Goal: Information Seeking & Learning: Learn about a topic

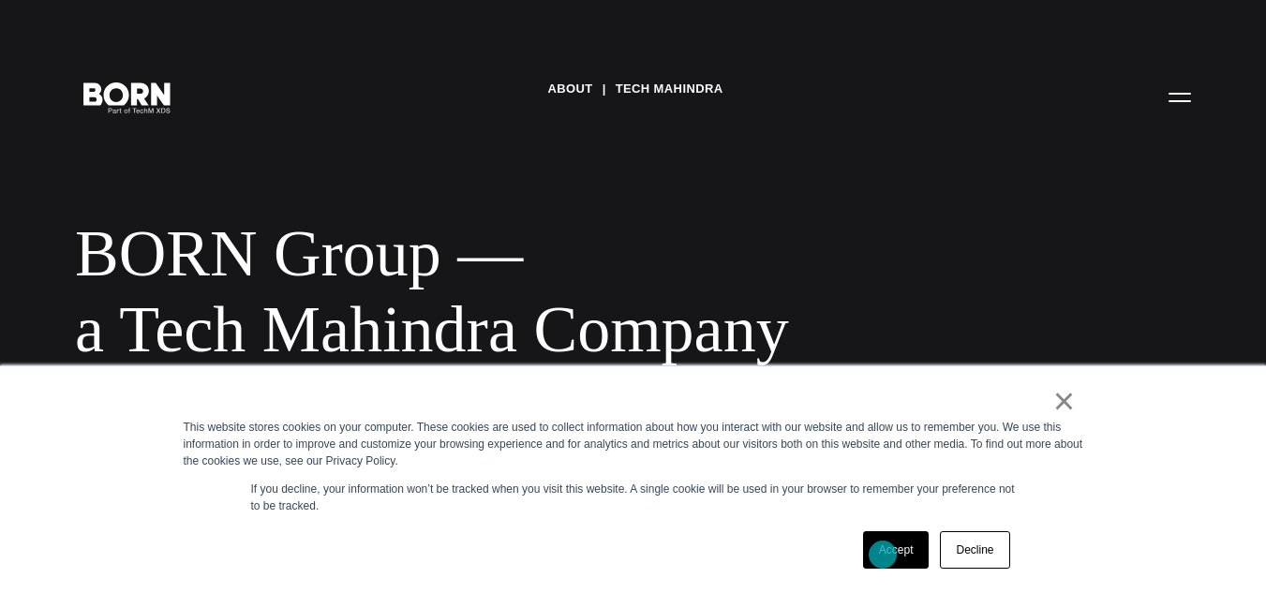
click at [883, 555] on link "Accept" at bounding box center [896, 549] width 67 height 37
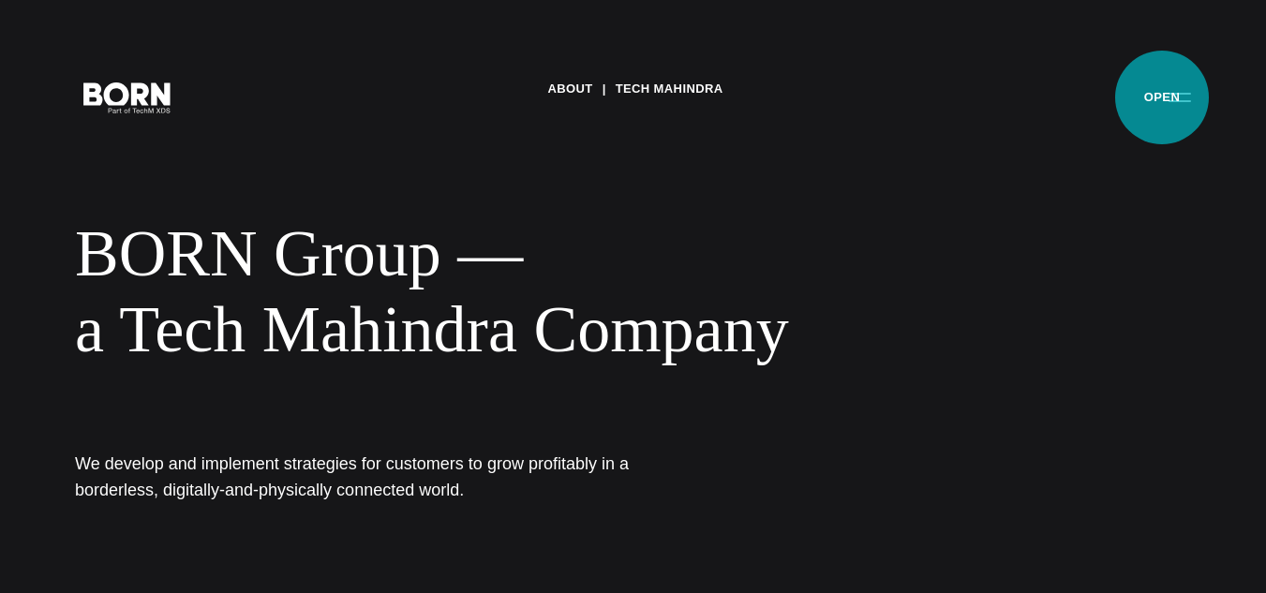
click at [1162, 97] on button "Primary Menu" at bounding box center [1179, 96] width 45 height 39
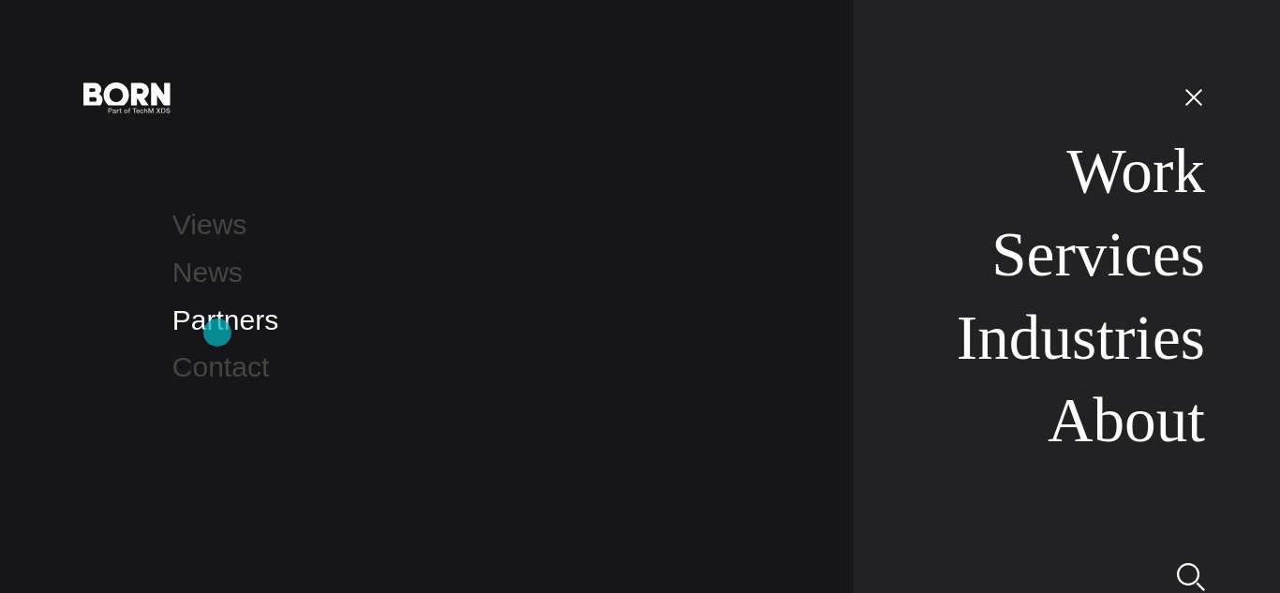
click at [217, 333] on link "Partners" at bounding box center [225, 319] width 106 height 31
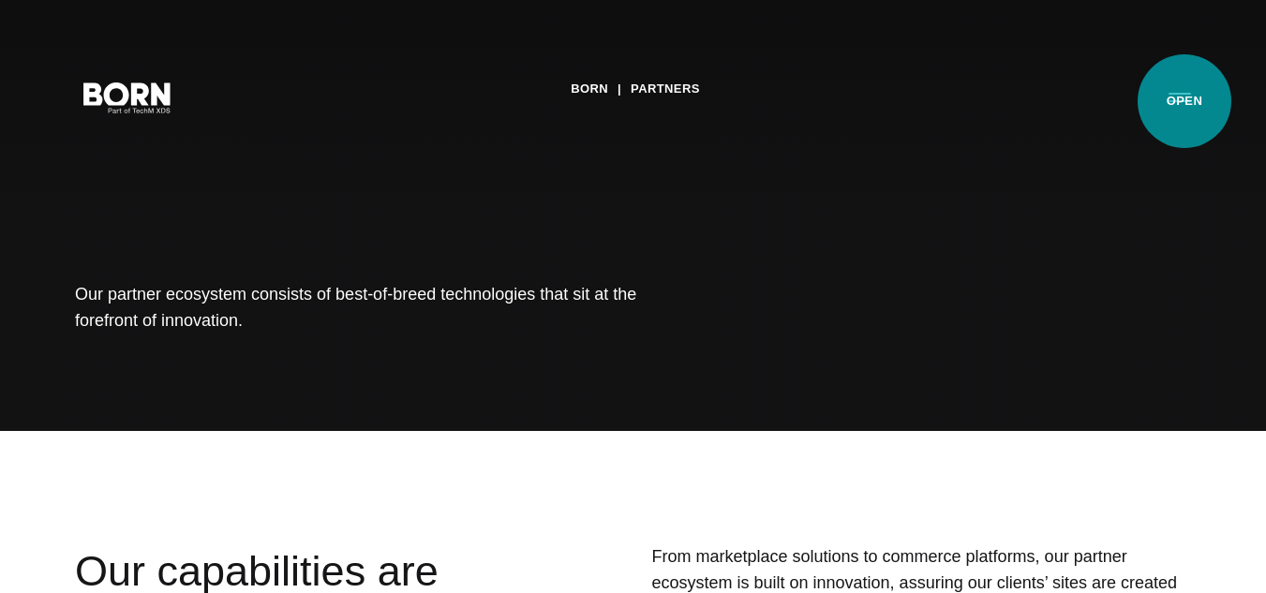
click at [1184, 101] on button "Primary Menu" at bounding box center [1179, 96] width 45 height 39
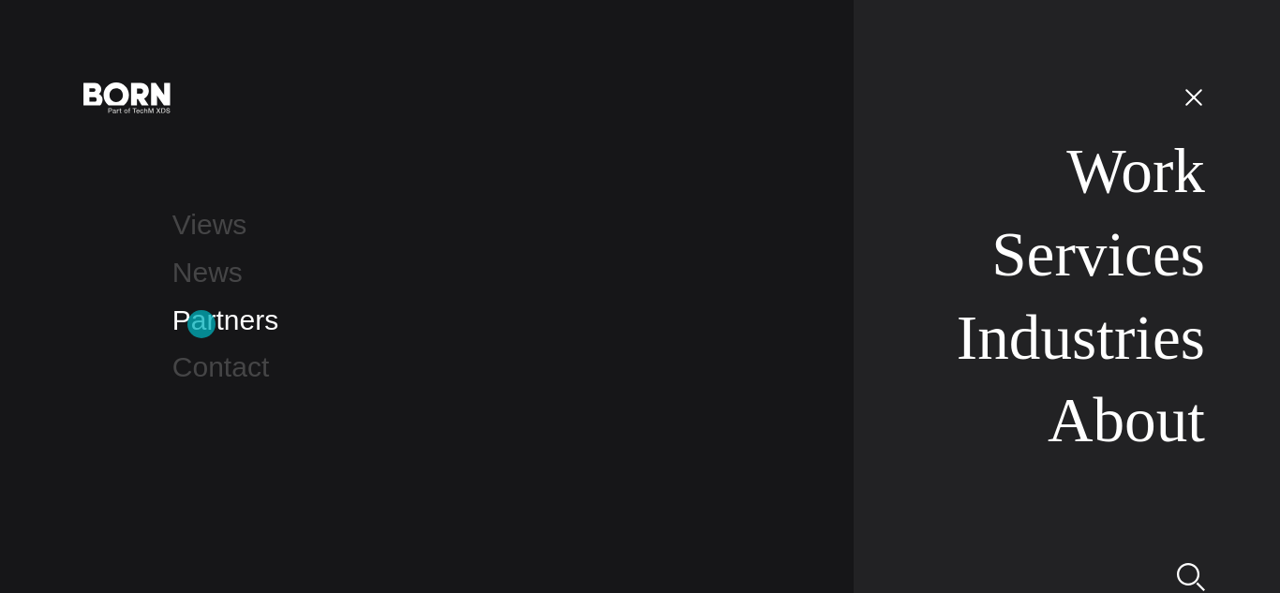
click at [201, 324] on link "Partners" at bounding box center [225, 319] width 106 height 31
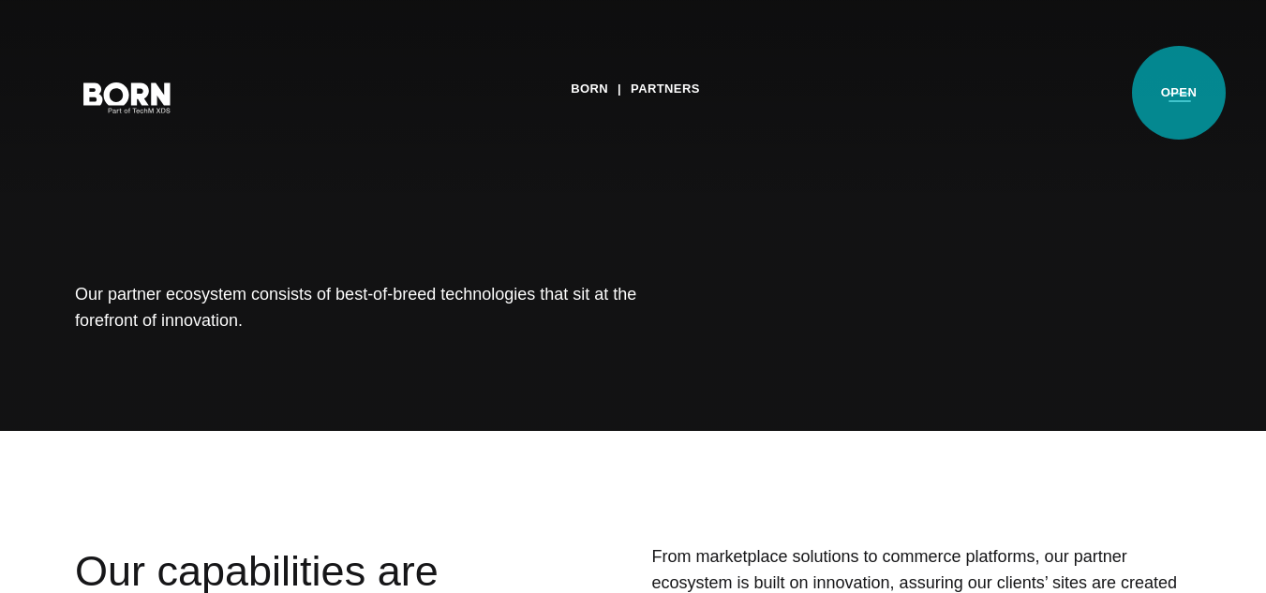
click at [1179, 93] on button "Primary Menu" at bounding box center [1179, 96] width 45 height 39
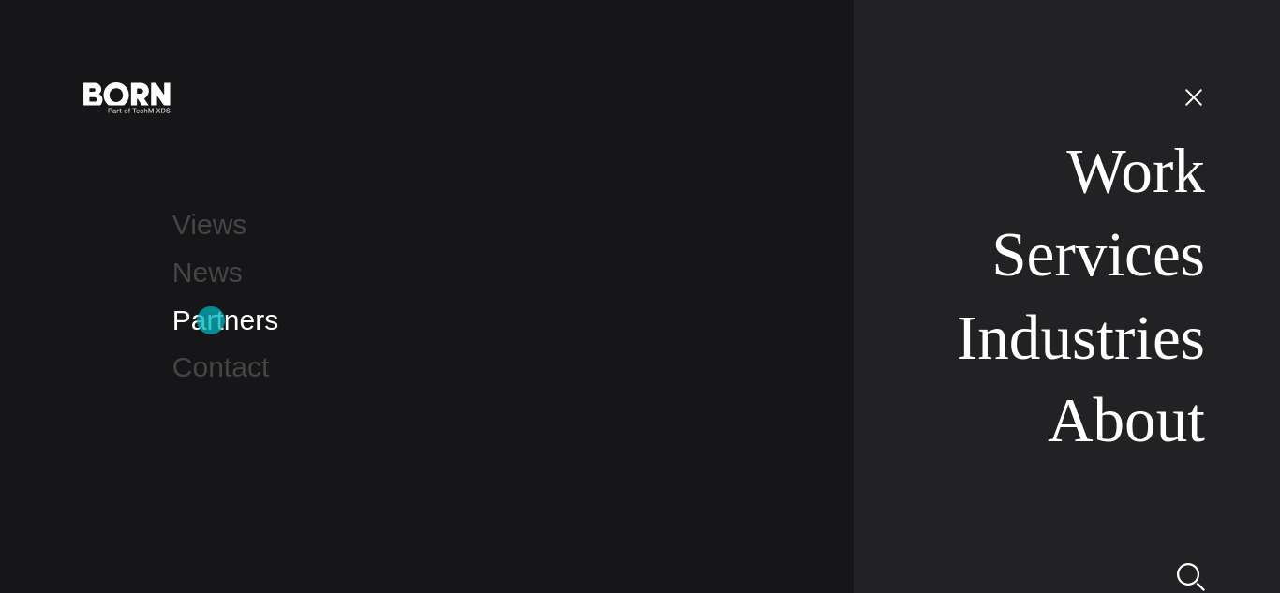
click at [211, 320] on link "Partners" at bounding box center [225, 319] width 106 height 31
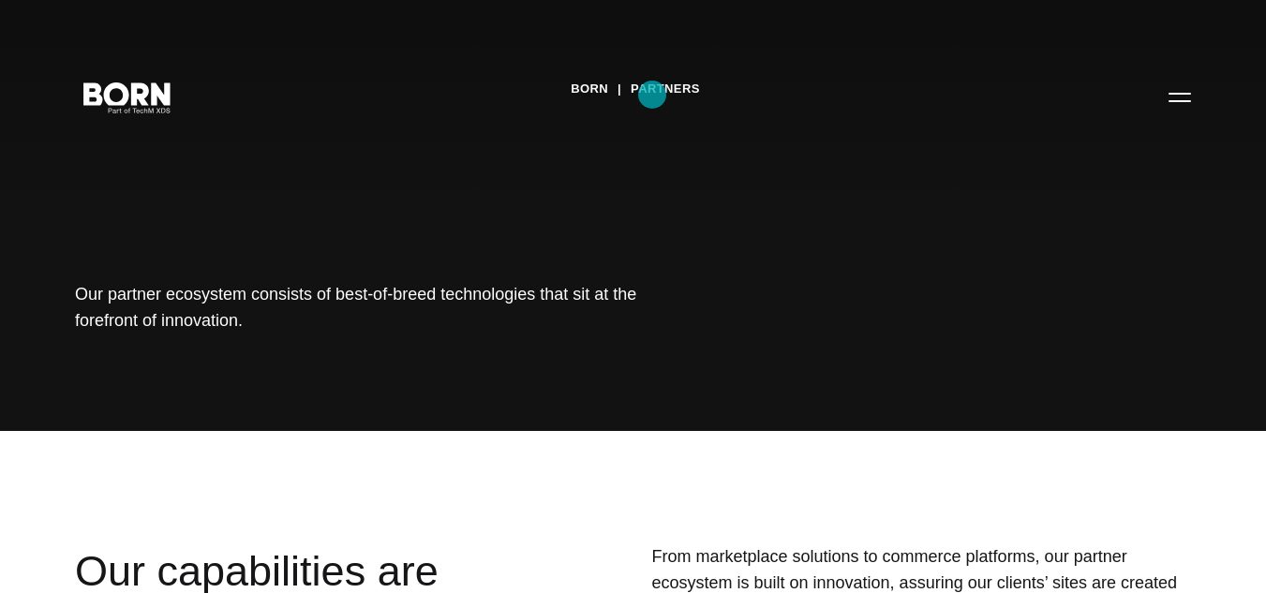
click at [652, 95] on link "Partners" at bounding box center [664, 89] width 69 height 28
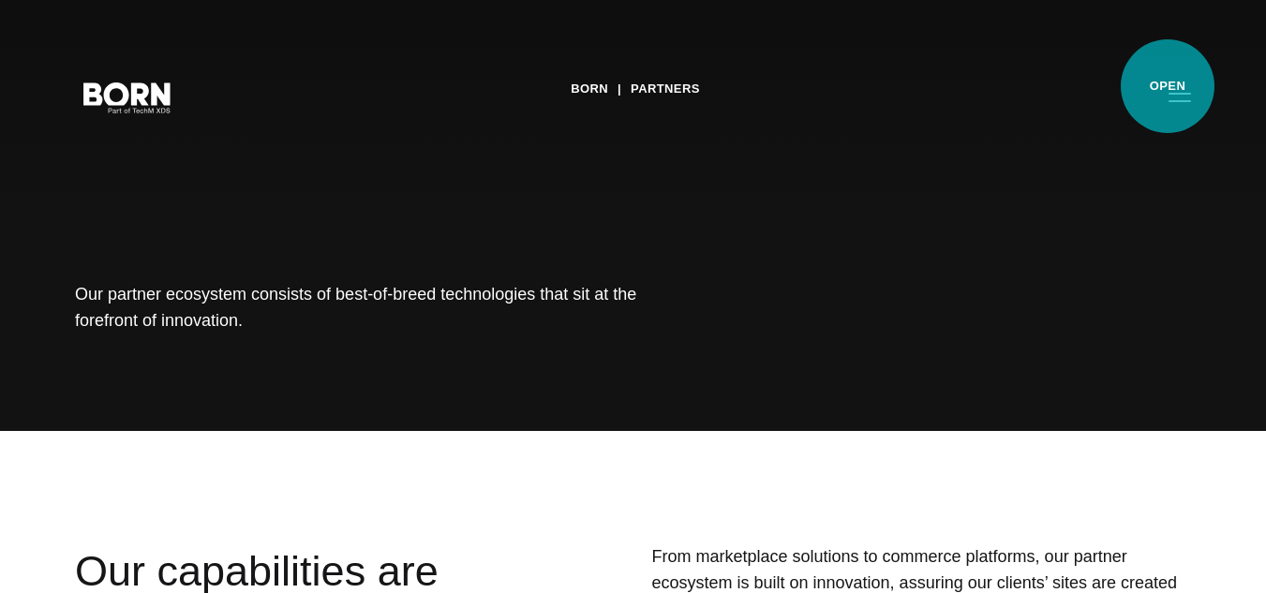
click at [1167, 86] on button "Primary Menu" at bounding box center [1179, 96] width 45 height 39
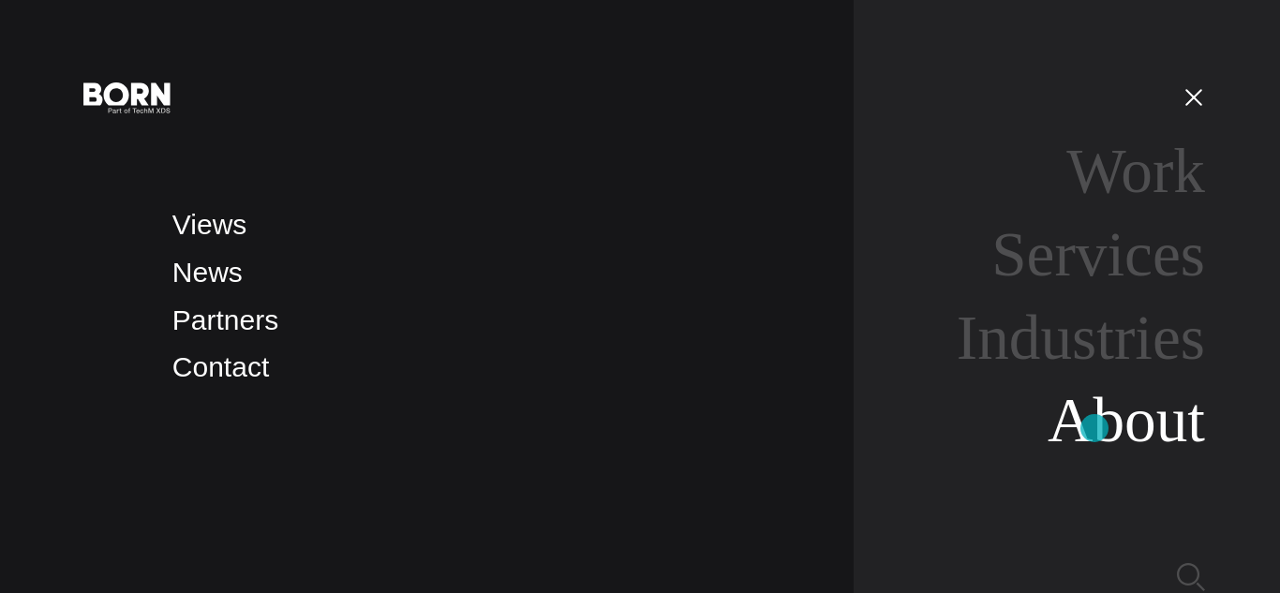
click at [1094, 428] on link "About" at bounding box center [1125, 420] width 157 height 70
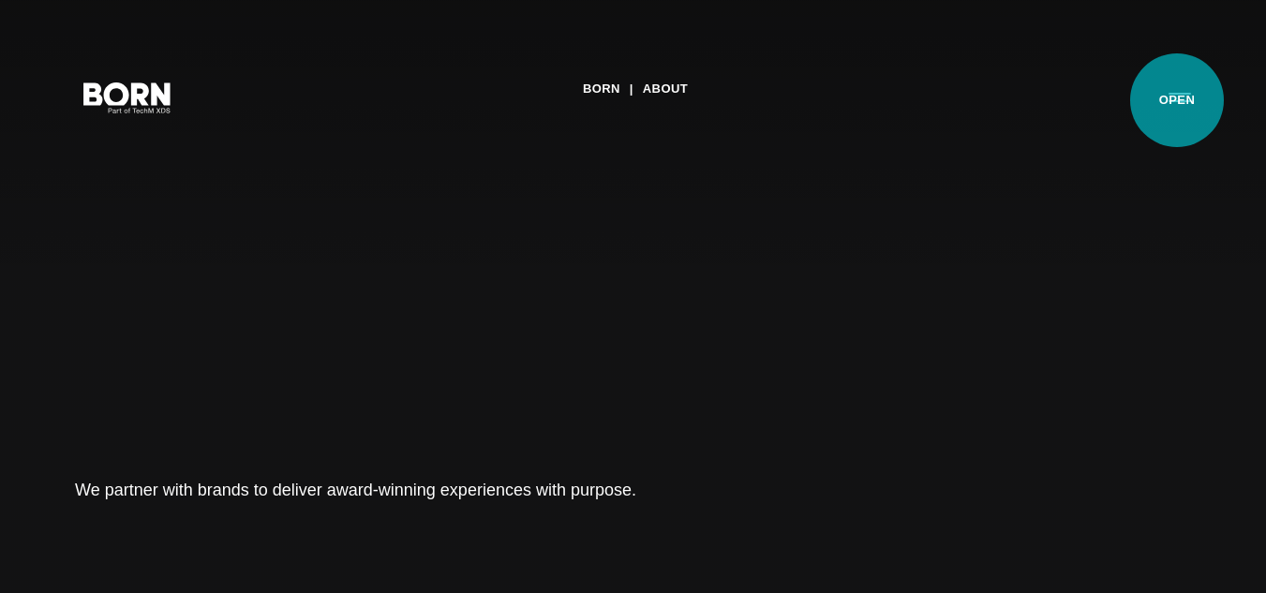
click at [1177, 100] on button "Primary Menu" at bounding box center [1179, 96] width 45 height 39
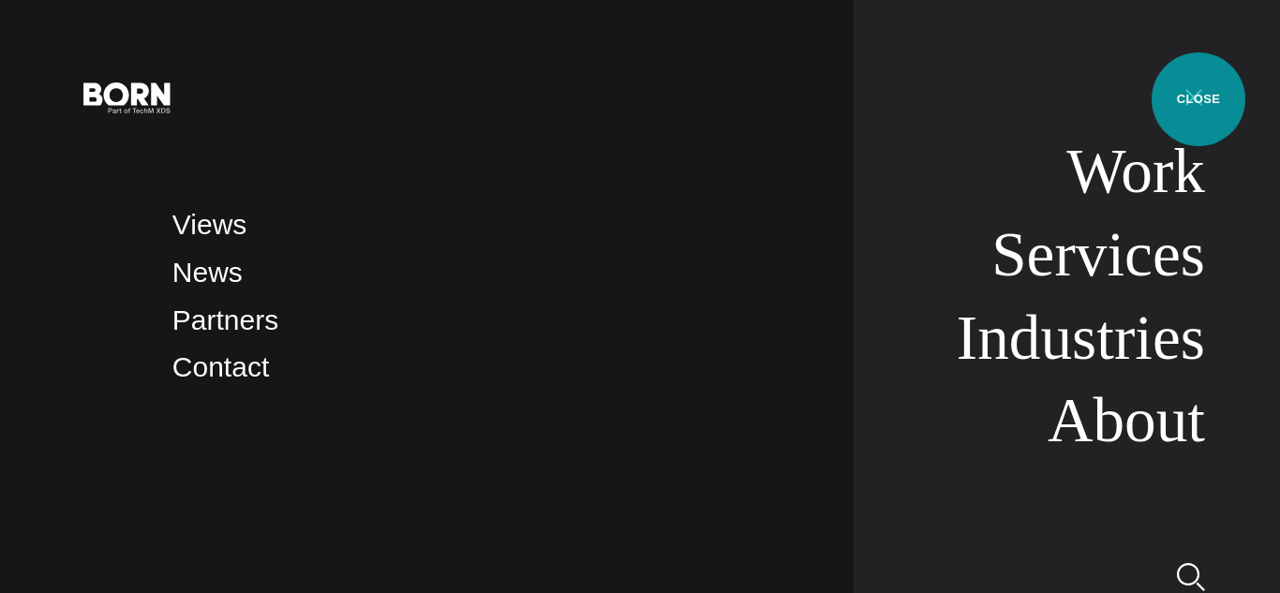
click at [1198, 99] on button "Primary Menu" at bounding box center [1193, 96] width 45 height 39
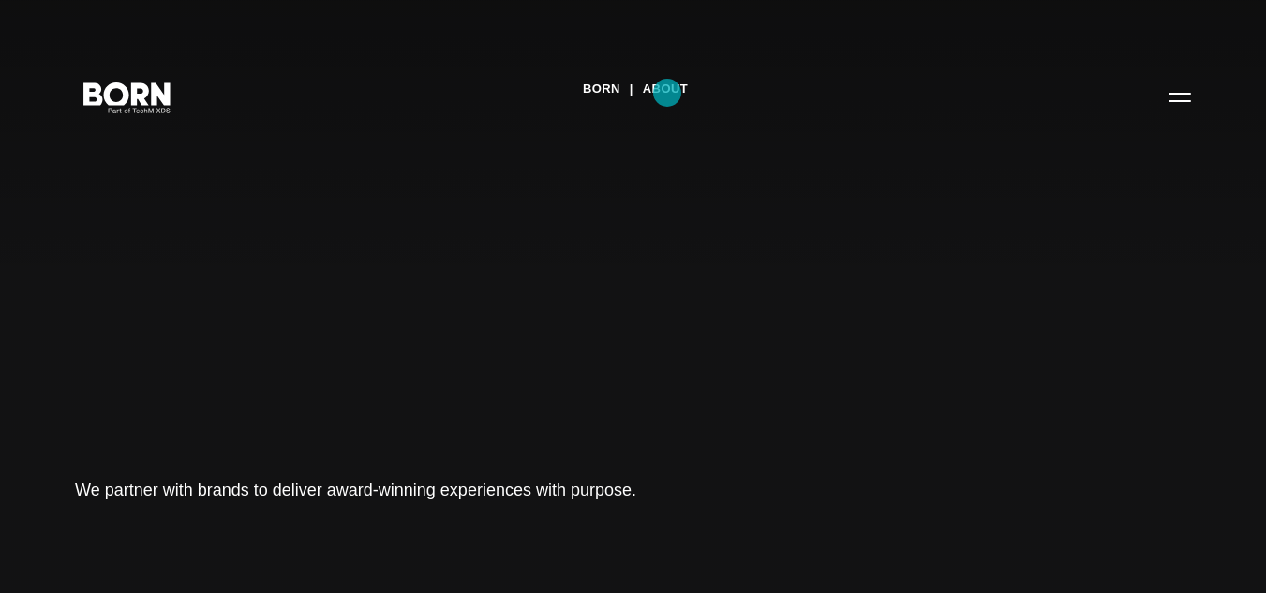
click at [667, 93] on link "About" at bounding box center [665, 89] width 45 height 28
click at [1054, 459] on div "BORN About Tech Mahindra We partner with brands to deliver award-winning experi…" at bounding box center [633, 296] width 1266 height 593
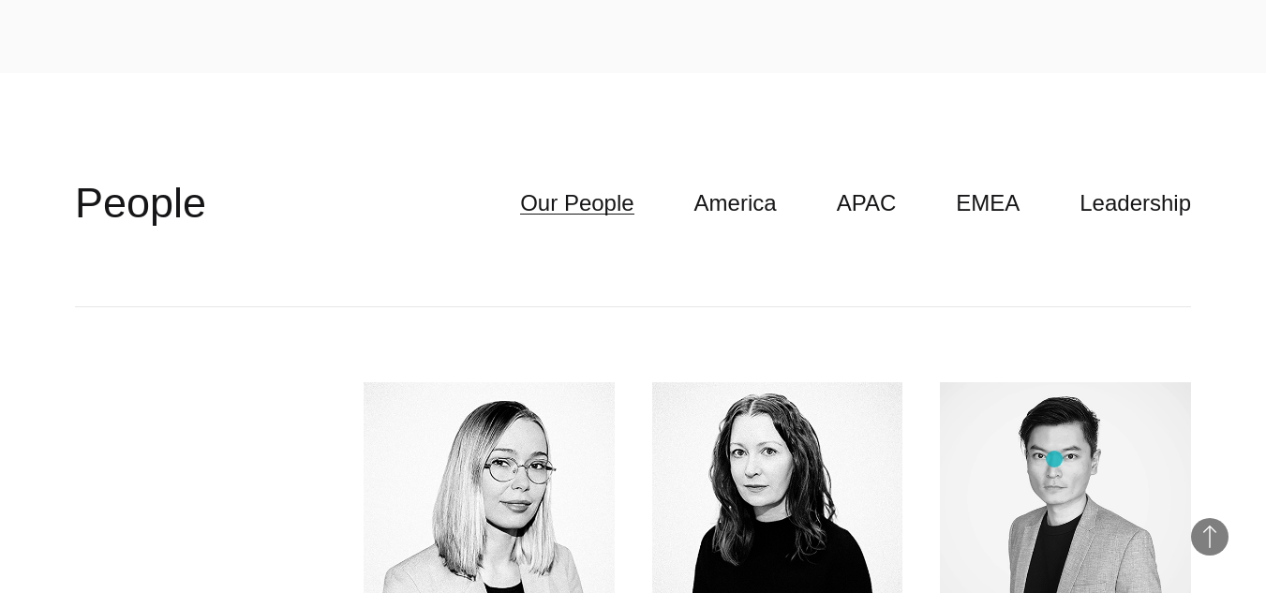
scroll to position [4467, 0]
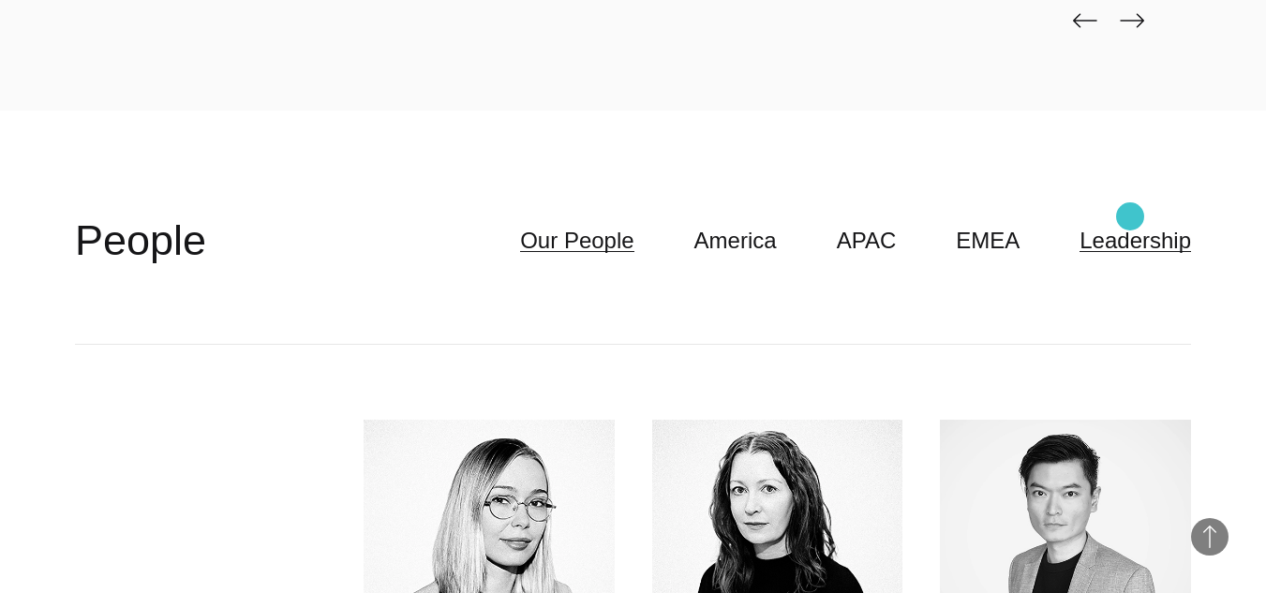
click at [1130, 223] on link "Leadership" at bounding box center [1134, 241] width 111 height 36
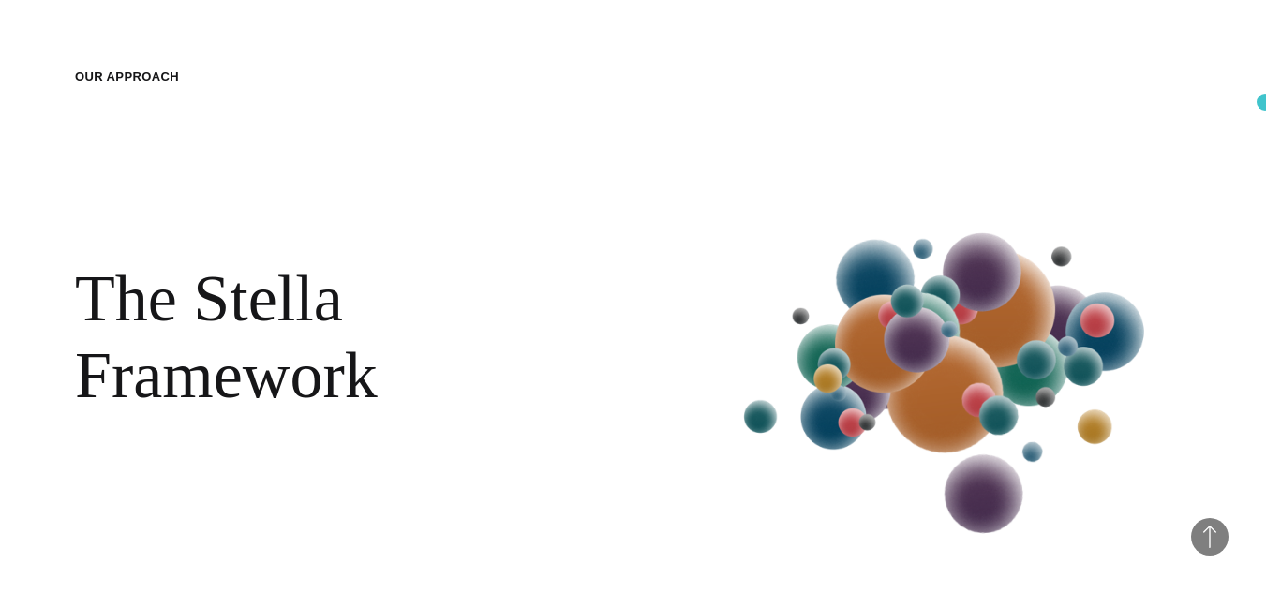
scroll to position [410, 0]
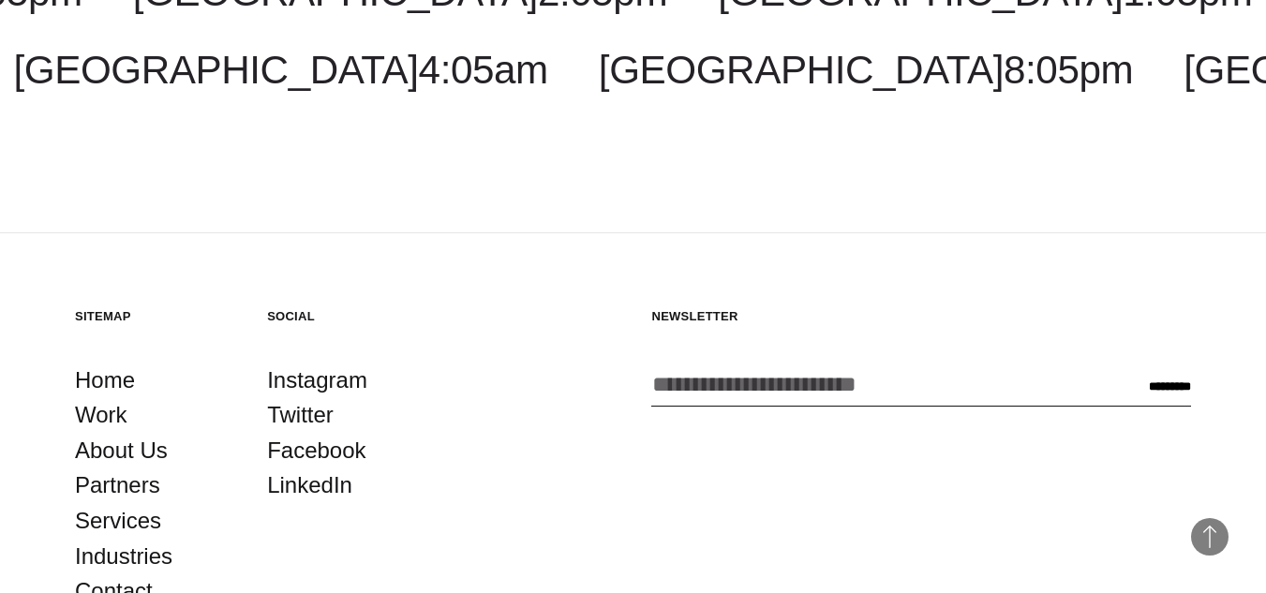
scroll to position [3288, 0]
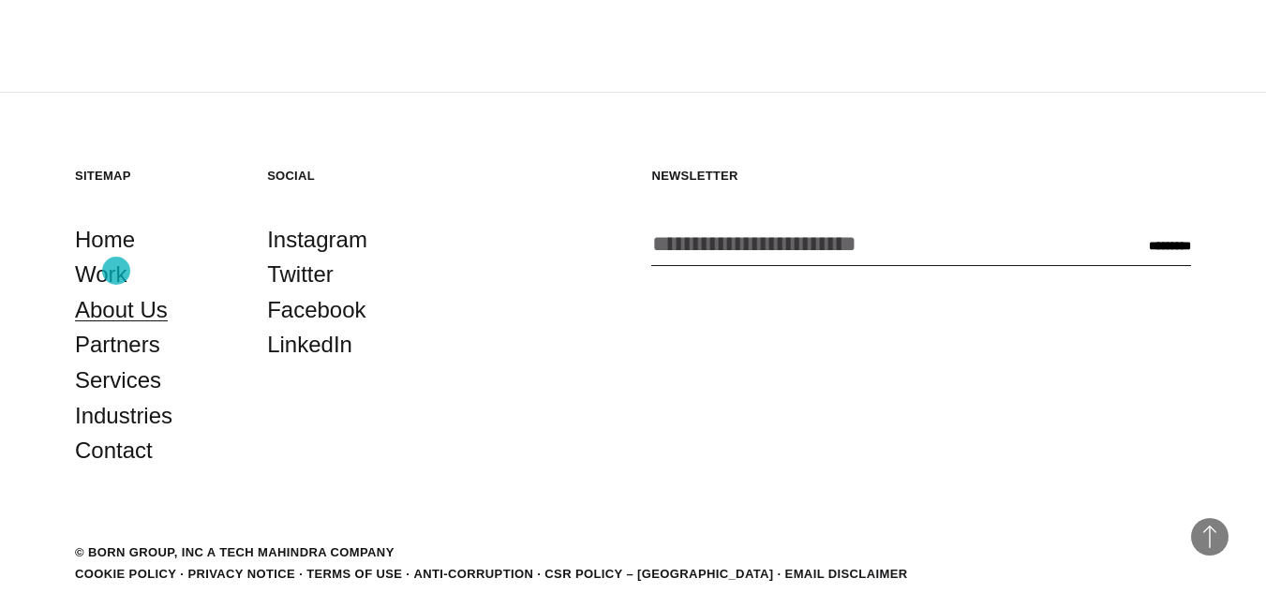
click at [116, 292] on link "About Us" at bounding box center [121, 310] width 93 height 36
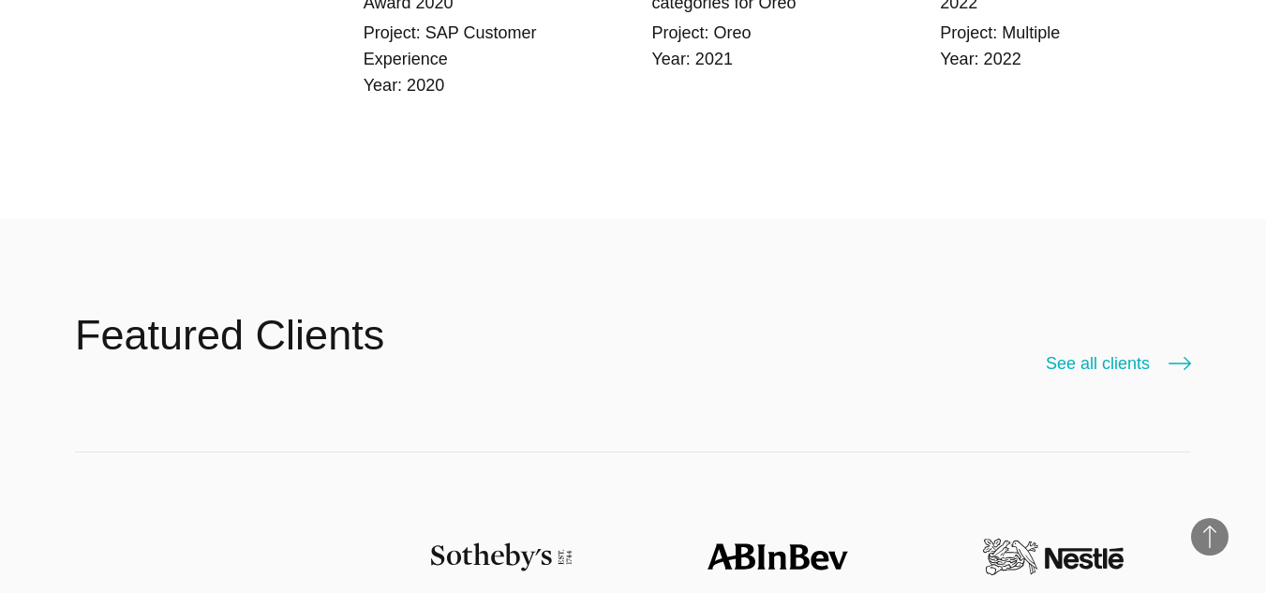
scroll to position [3597, 0]
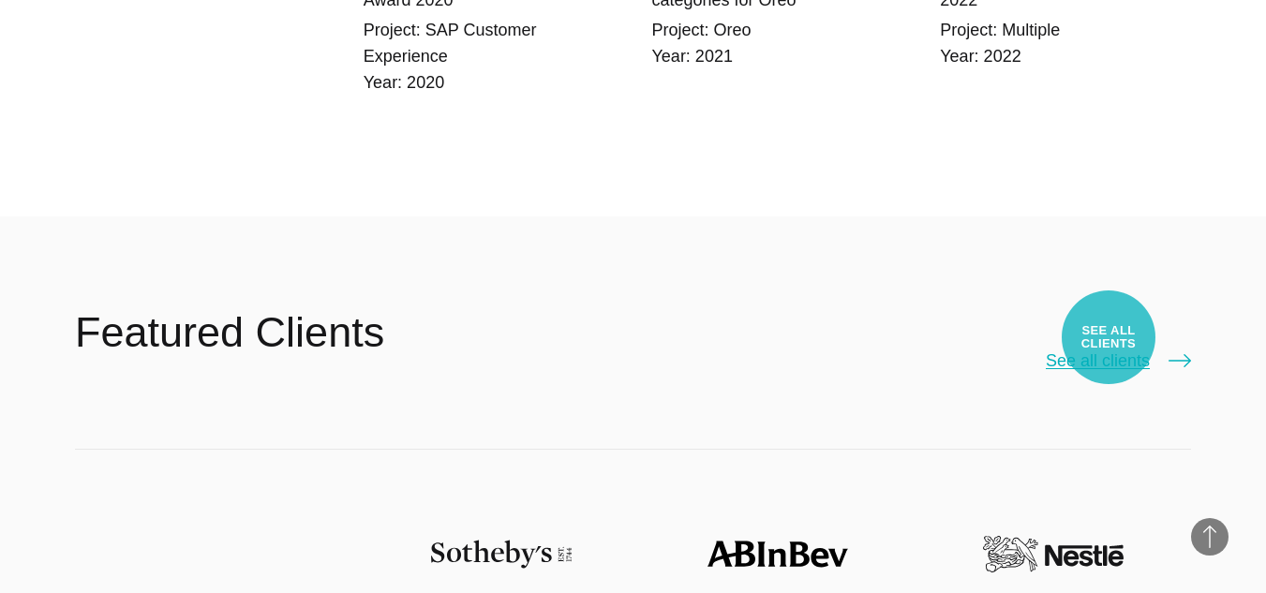
click at [1108, 348] on link "See all clients" at bounding box center [1118, 361] width 145 height 26
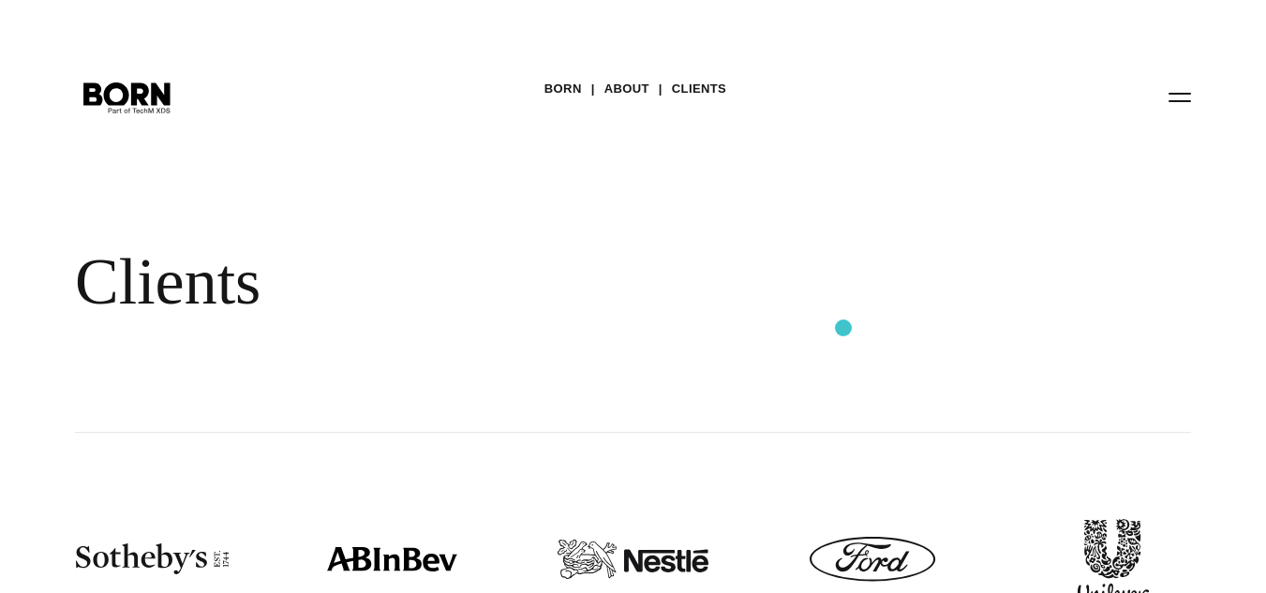
click at [843, 328] on div "BORN About Clients Clients" at bounding box center [633, 216] width 1266 height 433
click at [1172, 89] on button "Primary Menu" at bounding box center [1179, 96] width 45 height 39
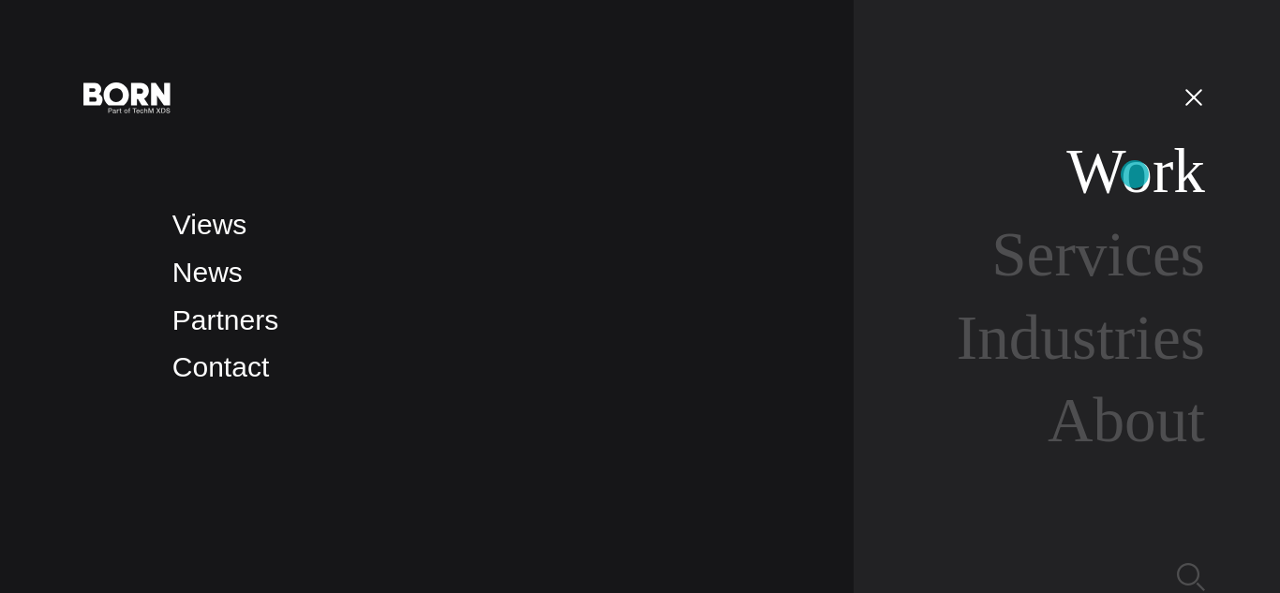
click at [1135, 174] on link "Work" at bounding box center [1135, 171] width 139 height 70
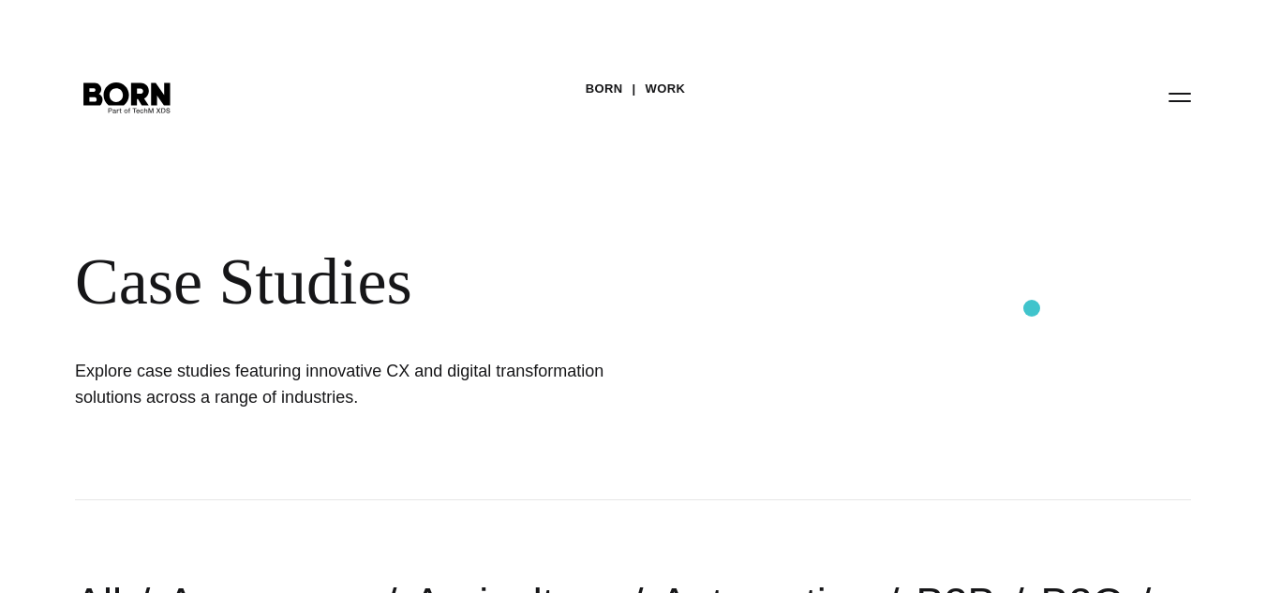
click at [1031, 308] on div "Case Studies" at bounding box center [609, 282] width 1068 height 77
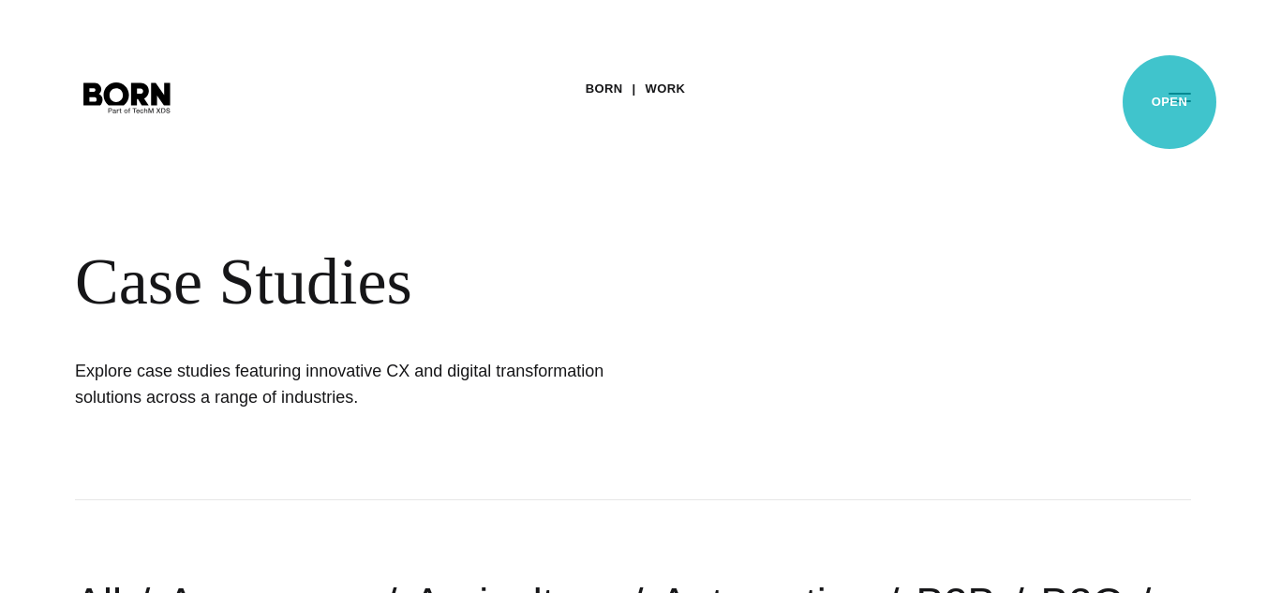
click at [1169, 102] on button "Primary Menu" at bounding box center [1179, 96] width 45 height 39
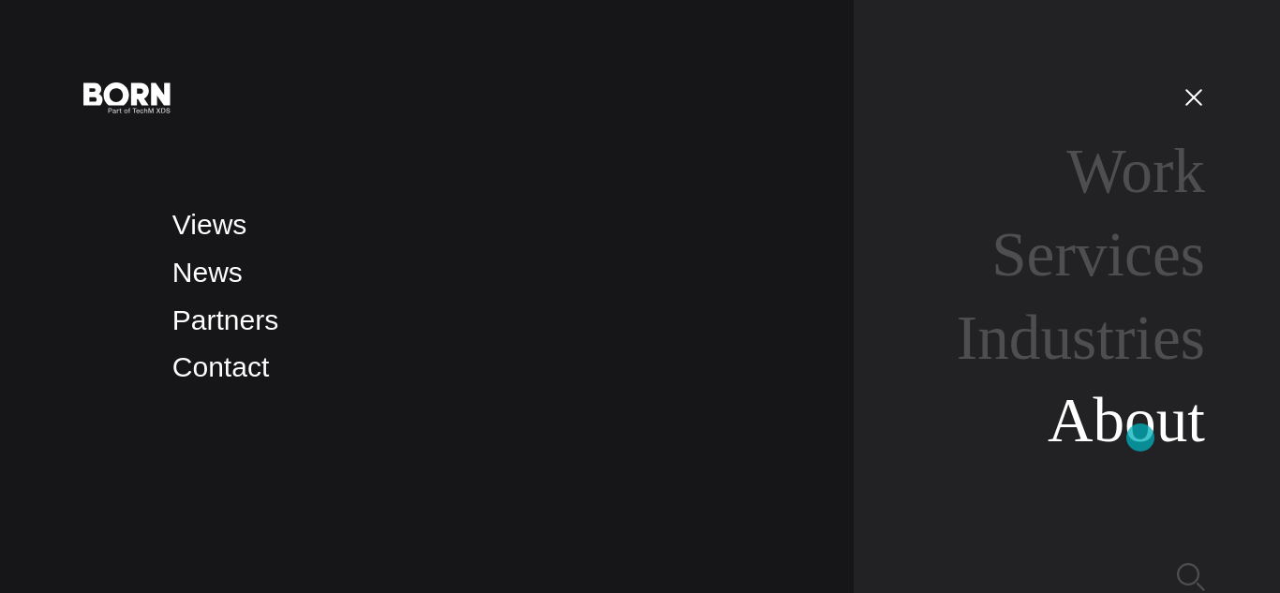
click at [1140, 438] on link "About" at bounding box center [1125, 420] width 157 height 70
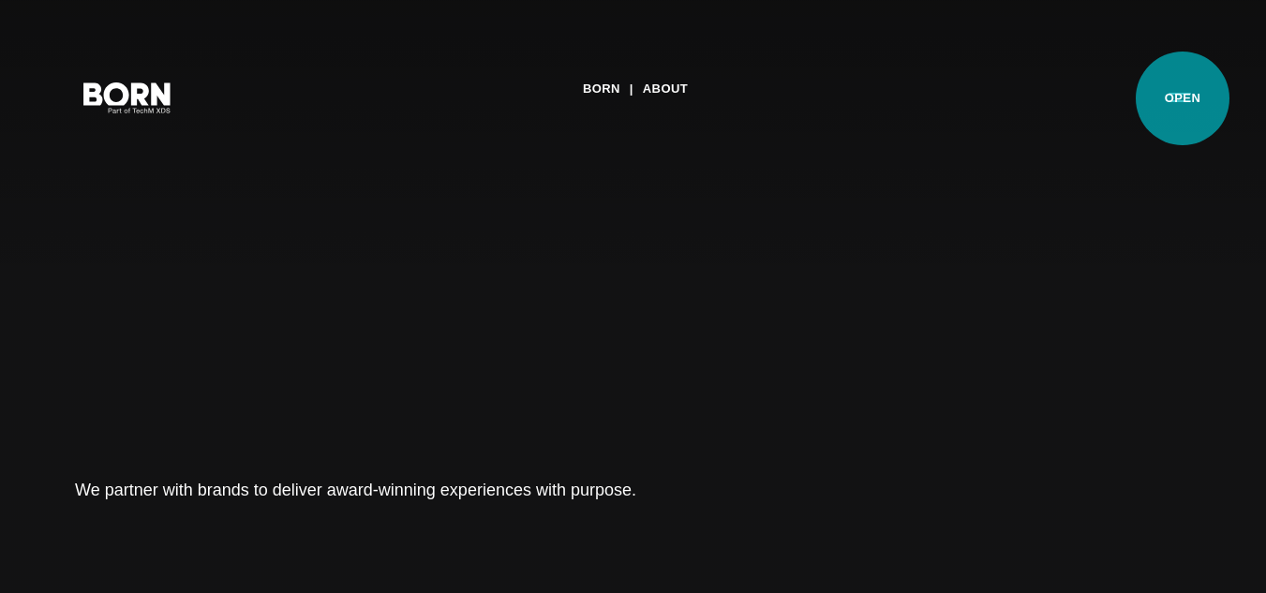
click at [1182, 98] on button "Primary Menu" at bounding box center [1179, 96] width 45 height 39
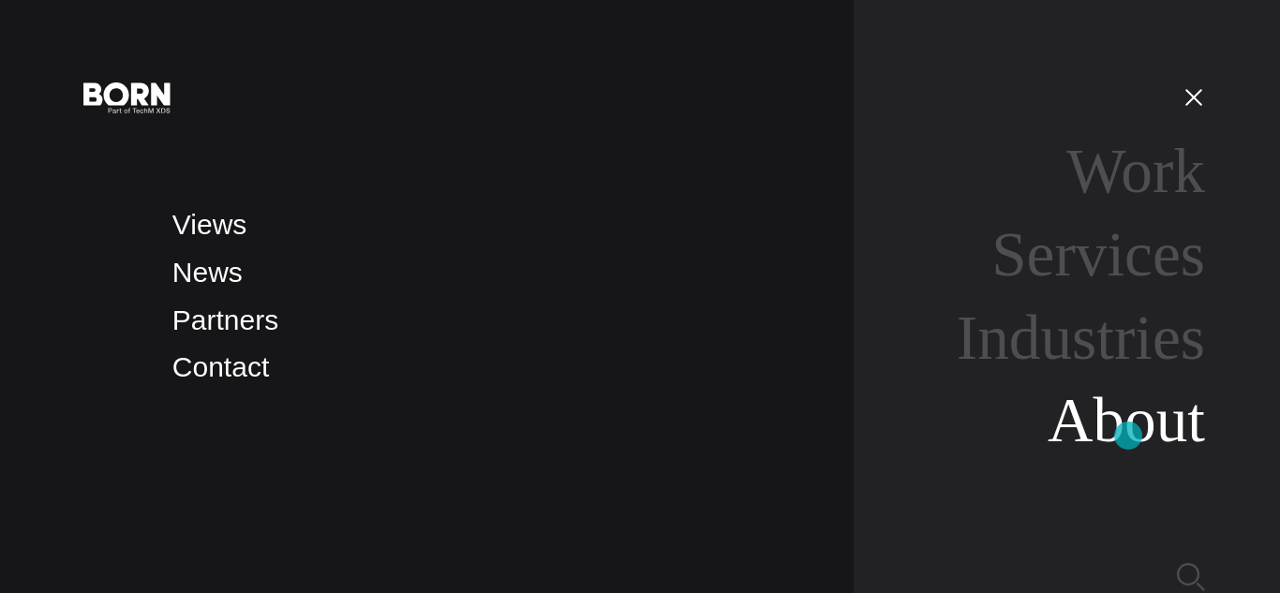
click at [1128, 436] on link "About" at bounding box center [1125, 420] width 157 height 70
